Goal: Find specific page/section

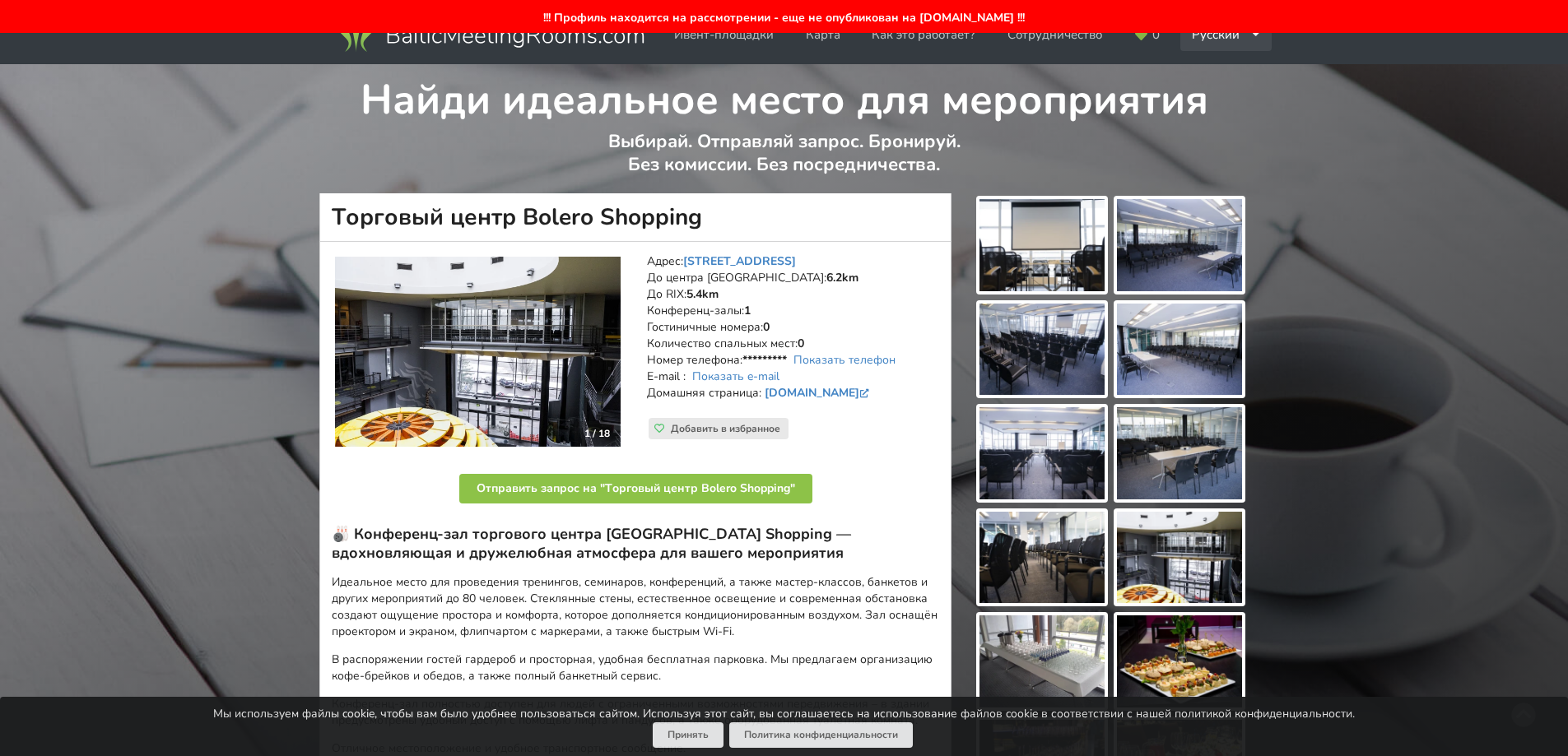
click at [1252, 38] on icon at bounding box center [1256, 35] width 10 height 10
click at [1232, 73] on link "English" at bounding box center [1227, 72] width 90 height 32
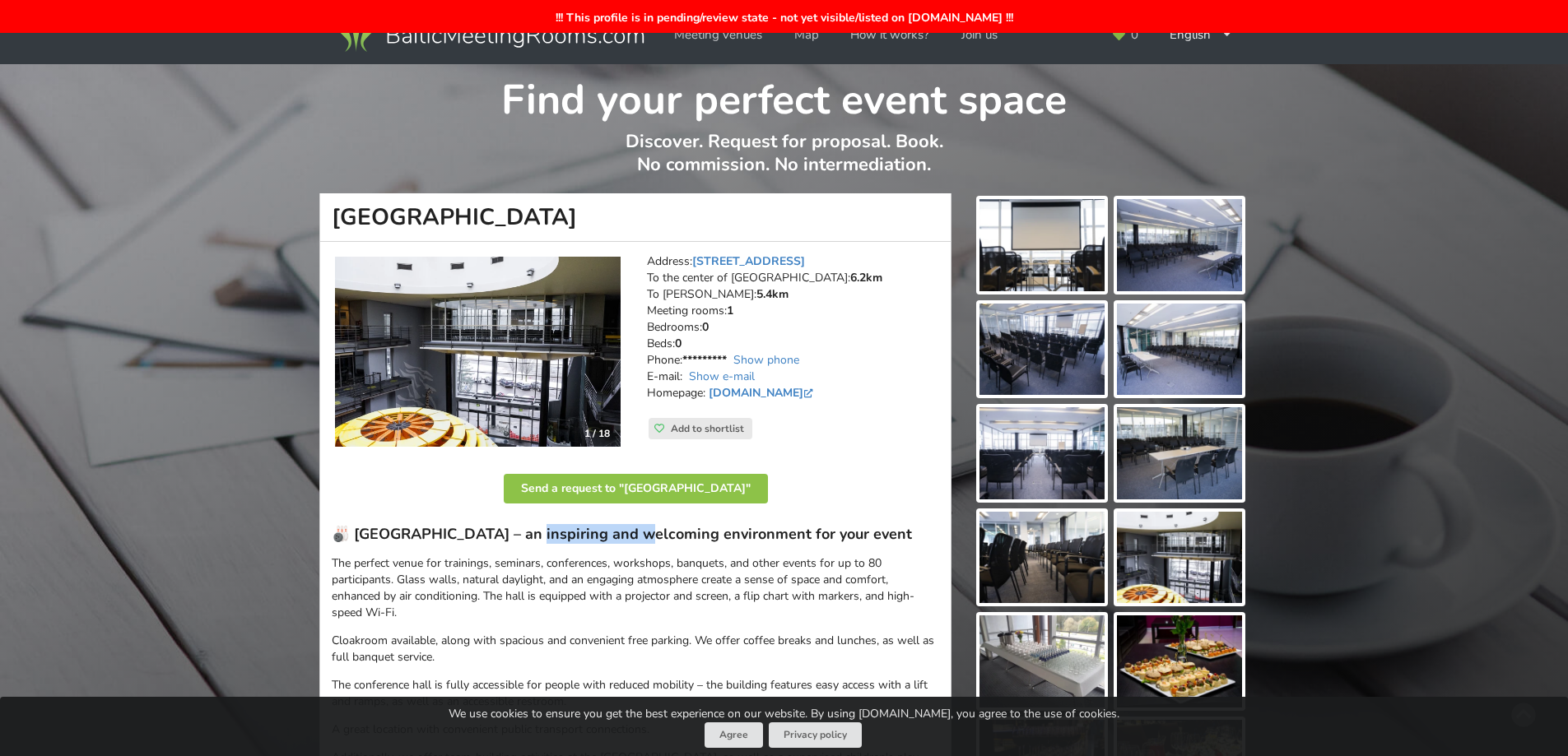
drag, startPoint x: 527, startPoint y: 533, endPoint x: 634, endPoint y: 538, distance: 107.1
click at [634, 538] on h3 "🎳 Bolero Shopping Centre Conference Hall – an inspiring and welcoming environme…" at bounding box center [635, 535] width 608 height 19
copy h3 "onference Hall"
